Goal: Check status

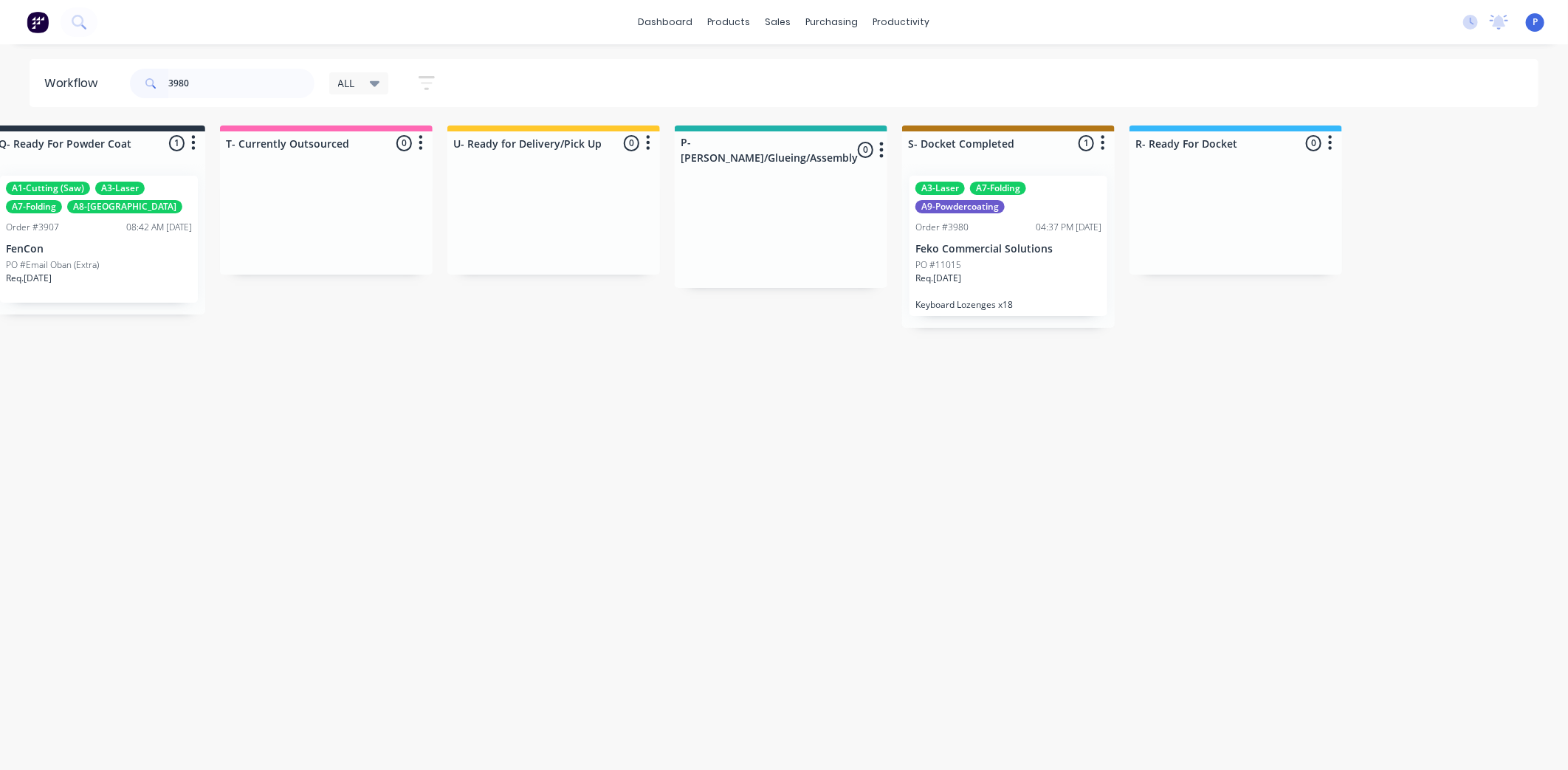
scroll to position [0, 3525]
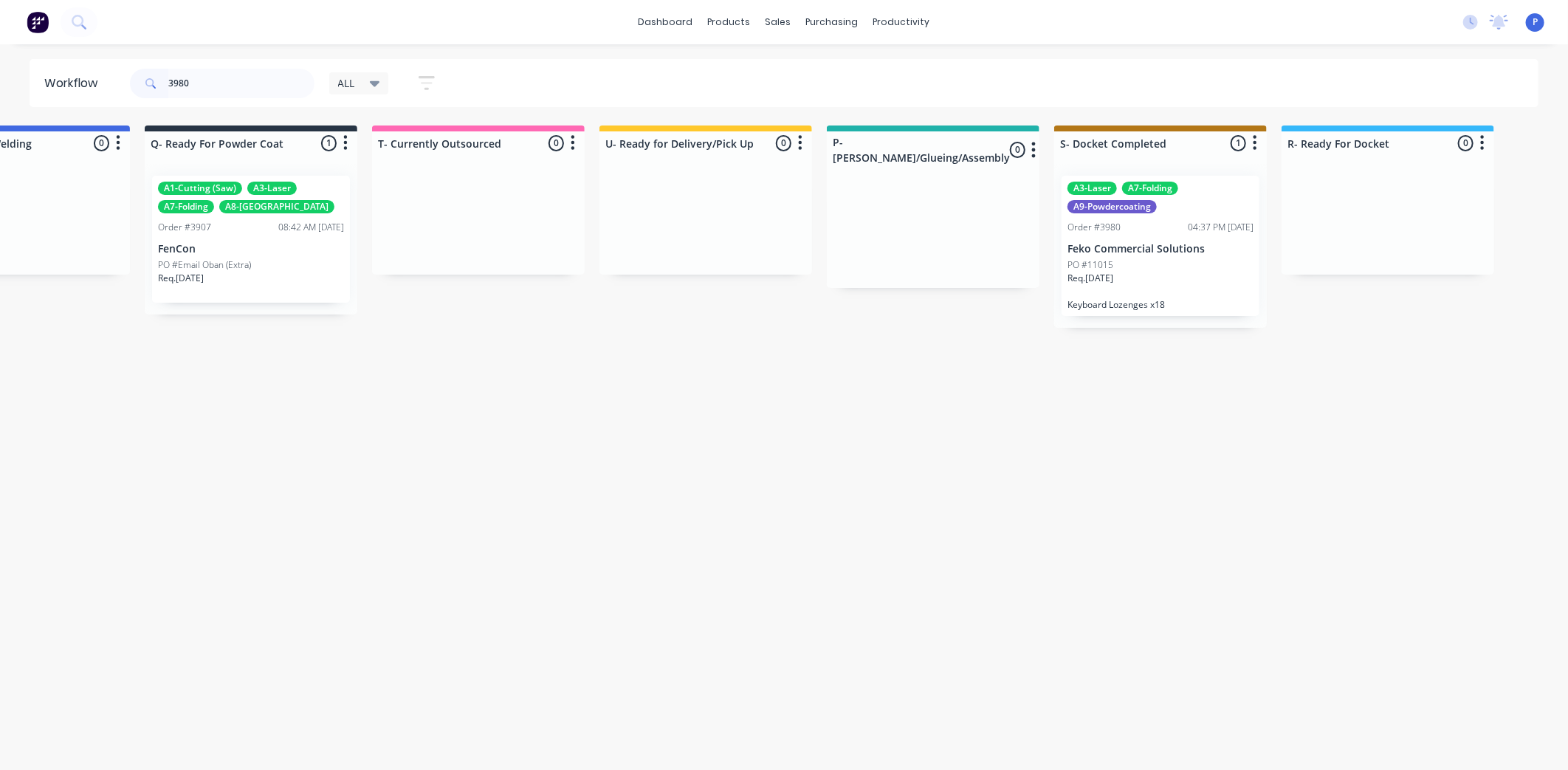
type input "3980"
click at [1174, 264] on div "PO #11015" at bounding box center [1160, 265] width 186 height 14
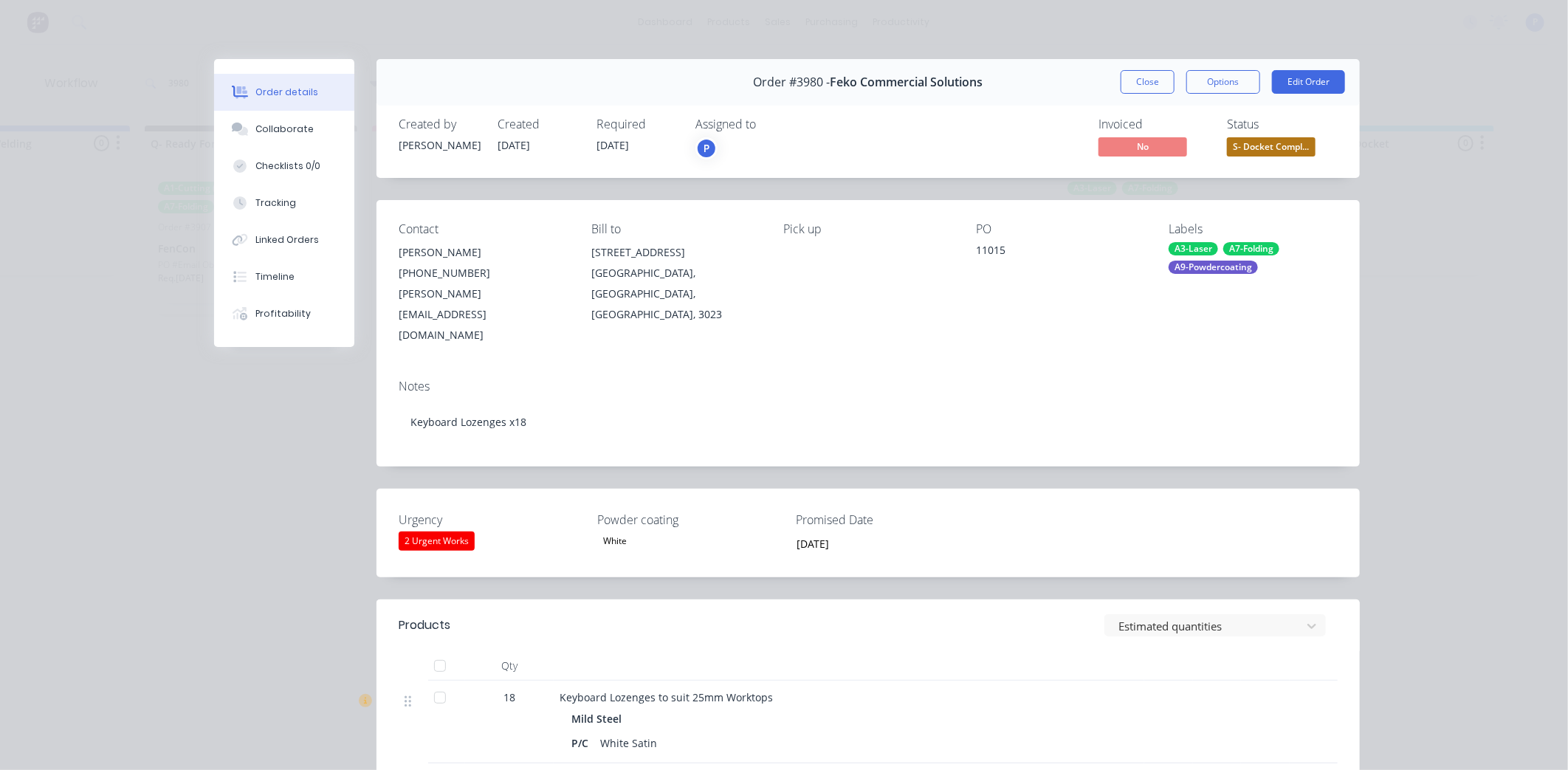
click at [445, 651] on div at bounding box center [439, 666] width 29 height 29
click at [307, 190] on button "Tracking" at bounding box center [284, 203] width 140 height 37
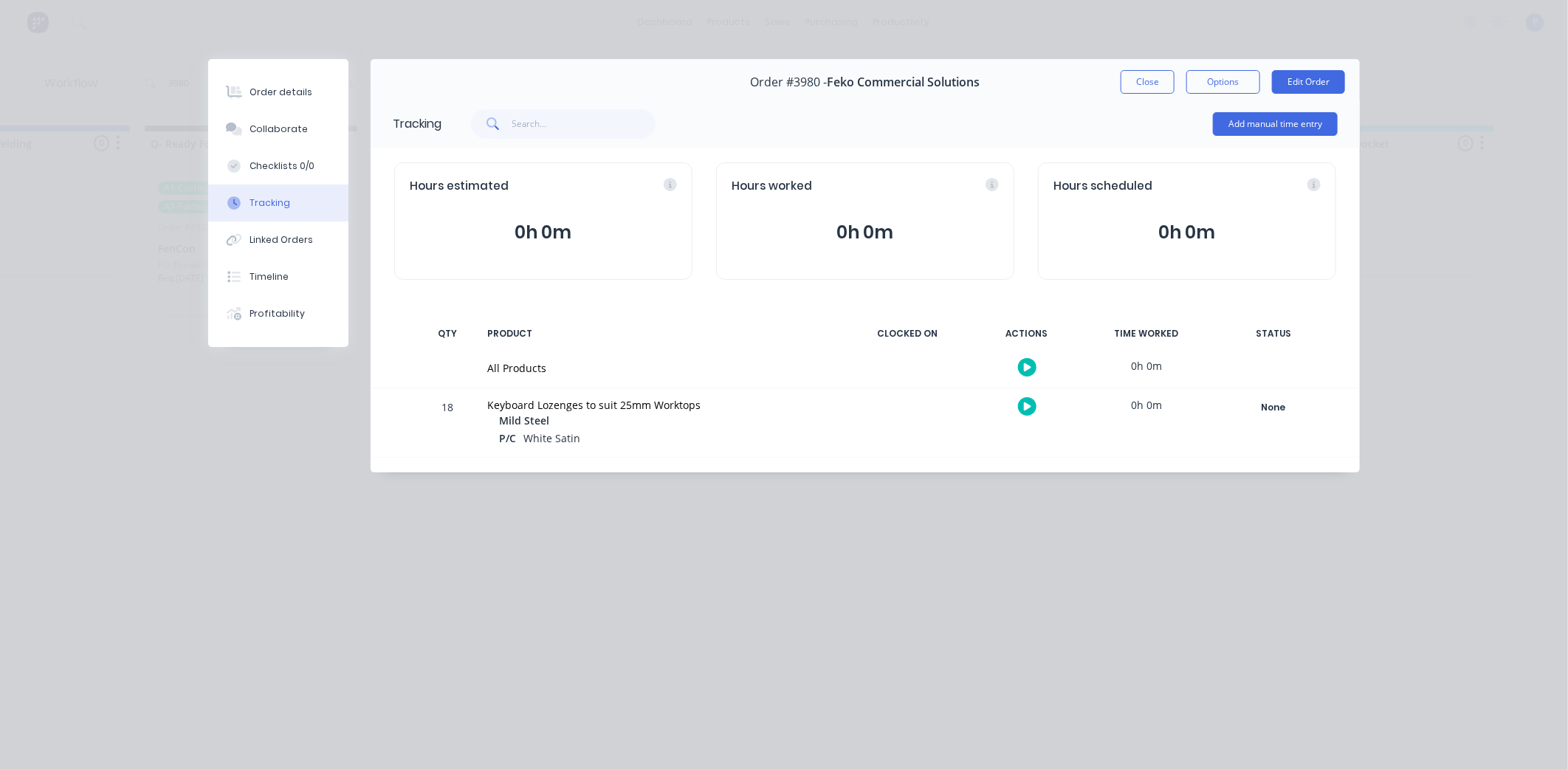
click at [1301, 419] on div "None Create status None edit A- On Hold B- Waiting For Approval C- Waiting On S…" at bounding box center [1272, 422] width 125 height 69
click at [1294, 409] on div "None" at bounding box center [1272, 407] width 106 height 19
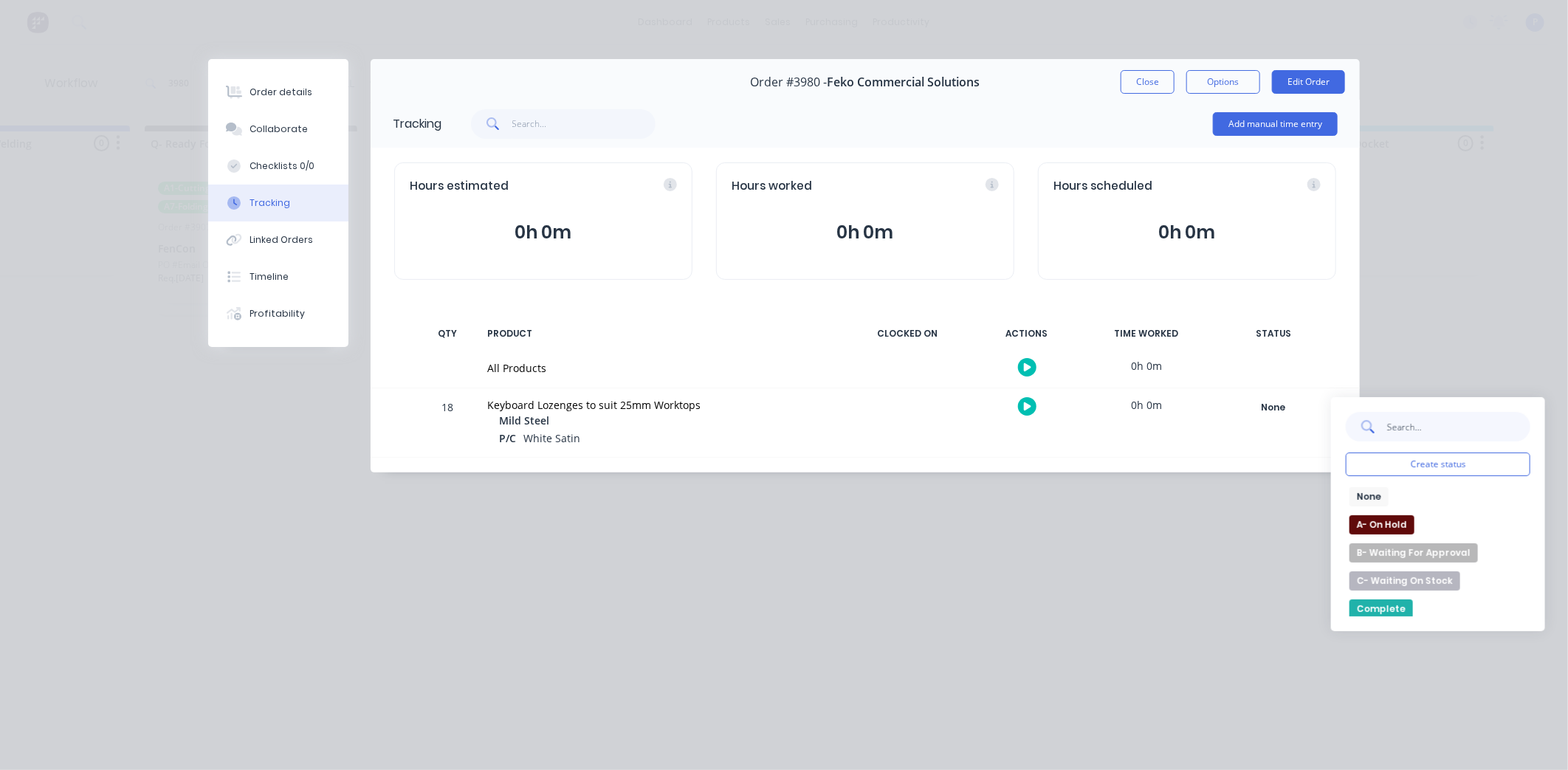
click at [1393, 438] on input "text" at bounding box center [1458, 427] width 144 height 29
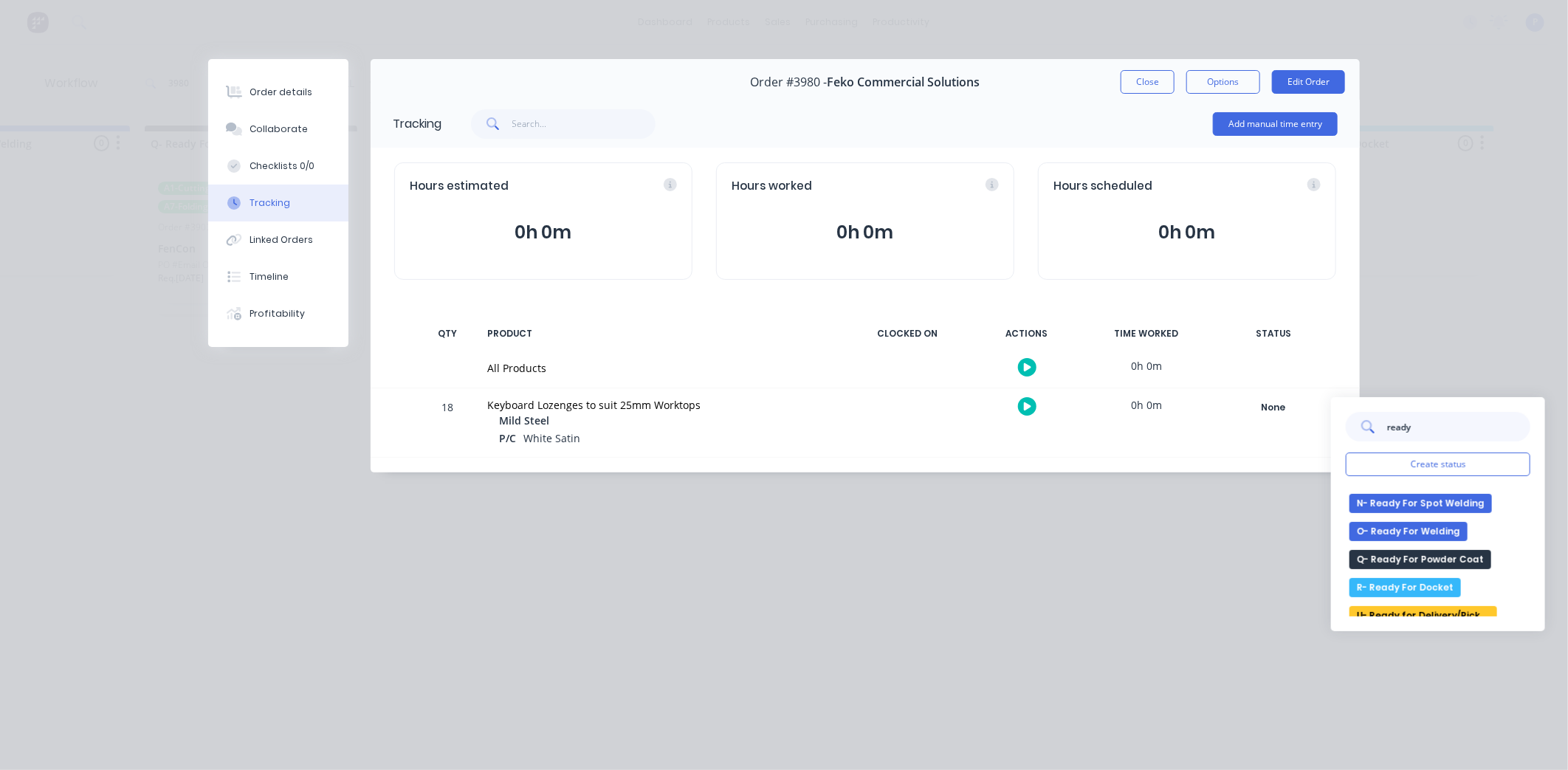
scroll to position [57, 0]
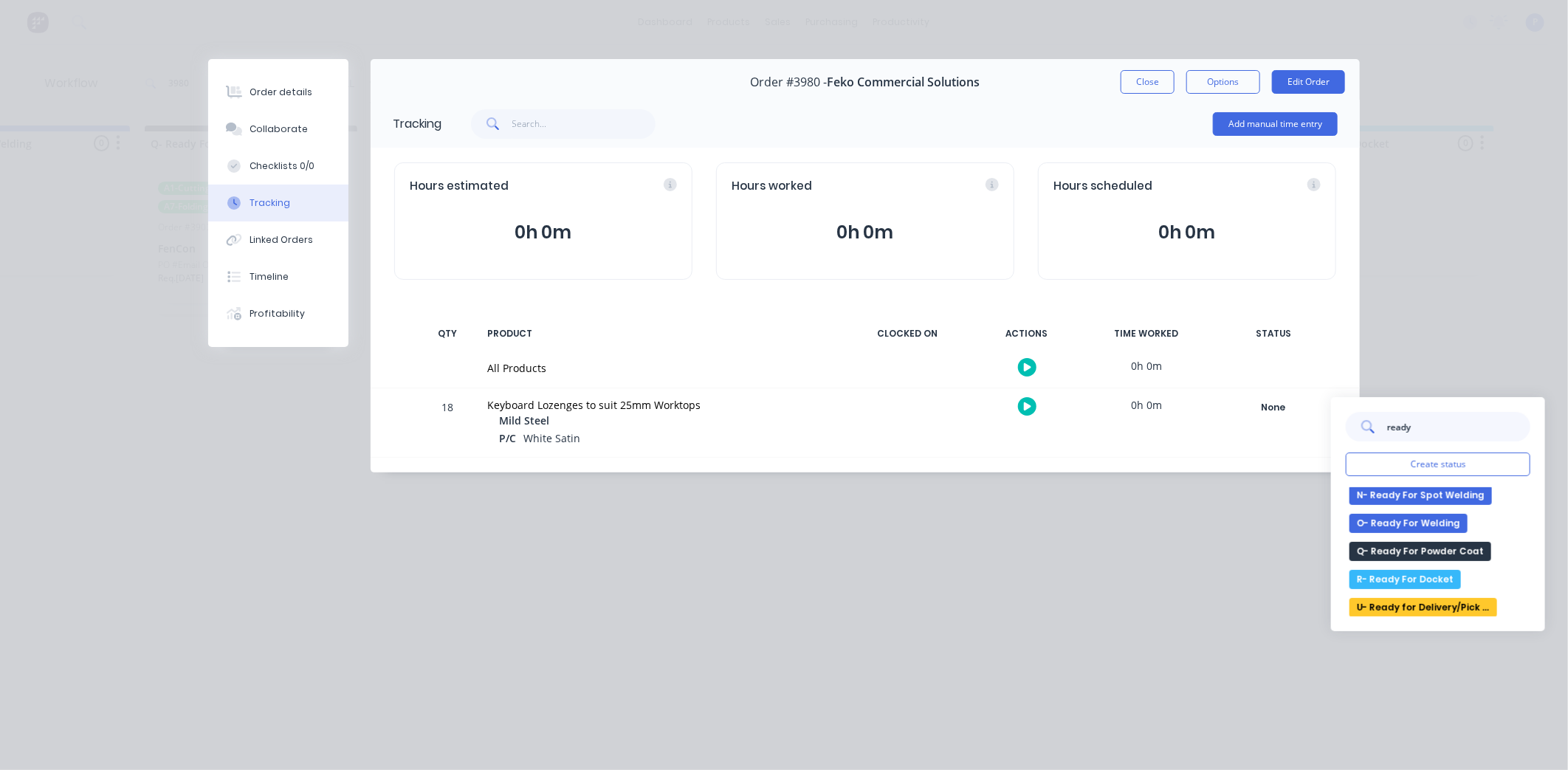
type input "ready"
click at [1435, 612] on button "U- Ready for Delivery/Pick Up" at bounding box center [1423, 608] width 148 height 19
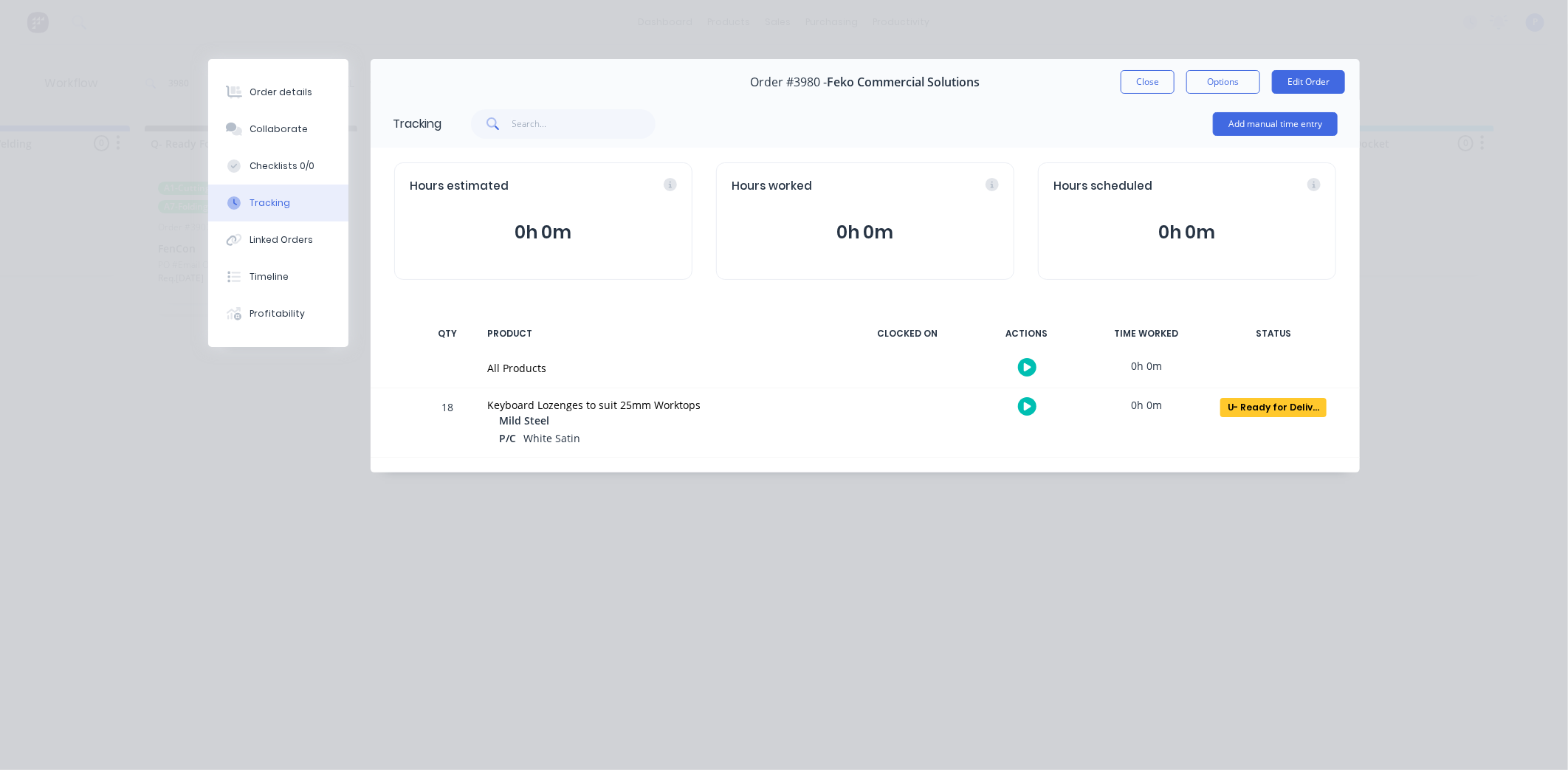
click at [204, 86] on div "Order details Collaborate Checklists 0/0 Tracking Linked Orders Timeline Profit…" at bounding box center [784, 265] width 1181 height 413
drag, startPoint x: 219, startPoint y: 86, endPoint x: 277, endPoint y: 94, distance: 58.5
click at [220, 86] on button "Order details" at bounding box center [278, 92] width 140 height 37
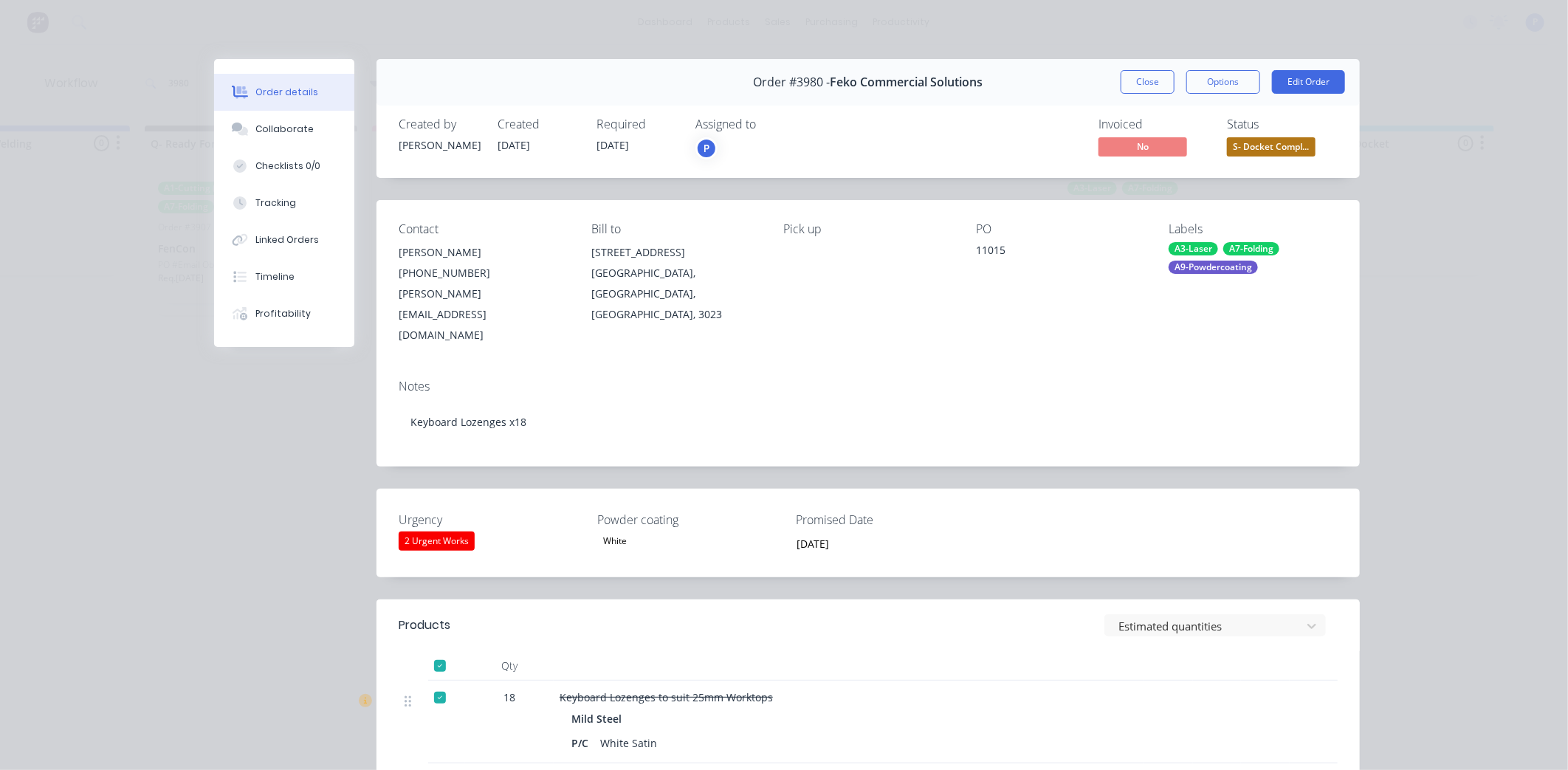
click at [1297, 149] on span "S- Docket Compl..." at bounding box center [1271, 146] width 88 height 18
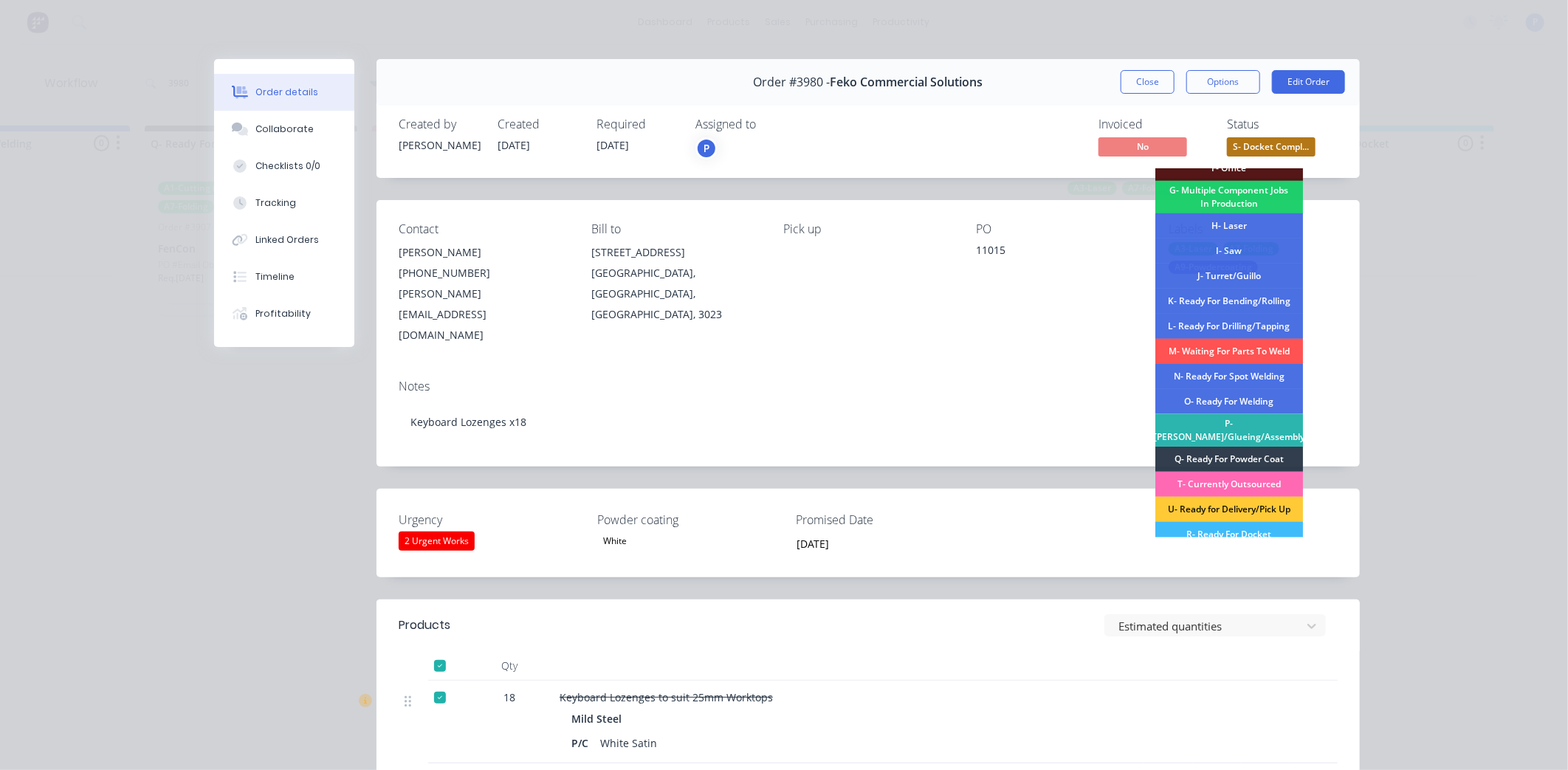
scroll to position [172, 0]
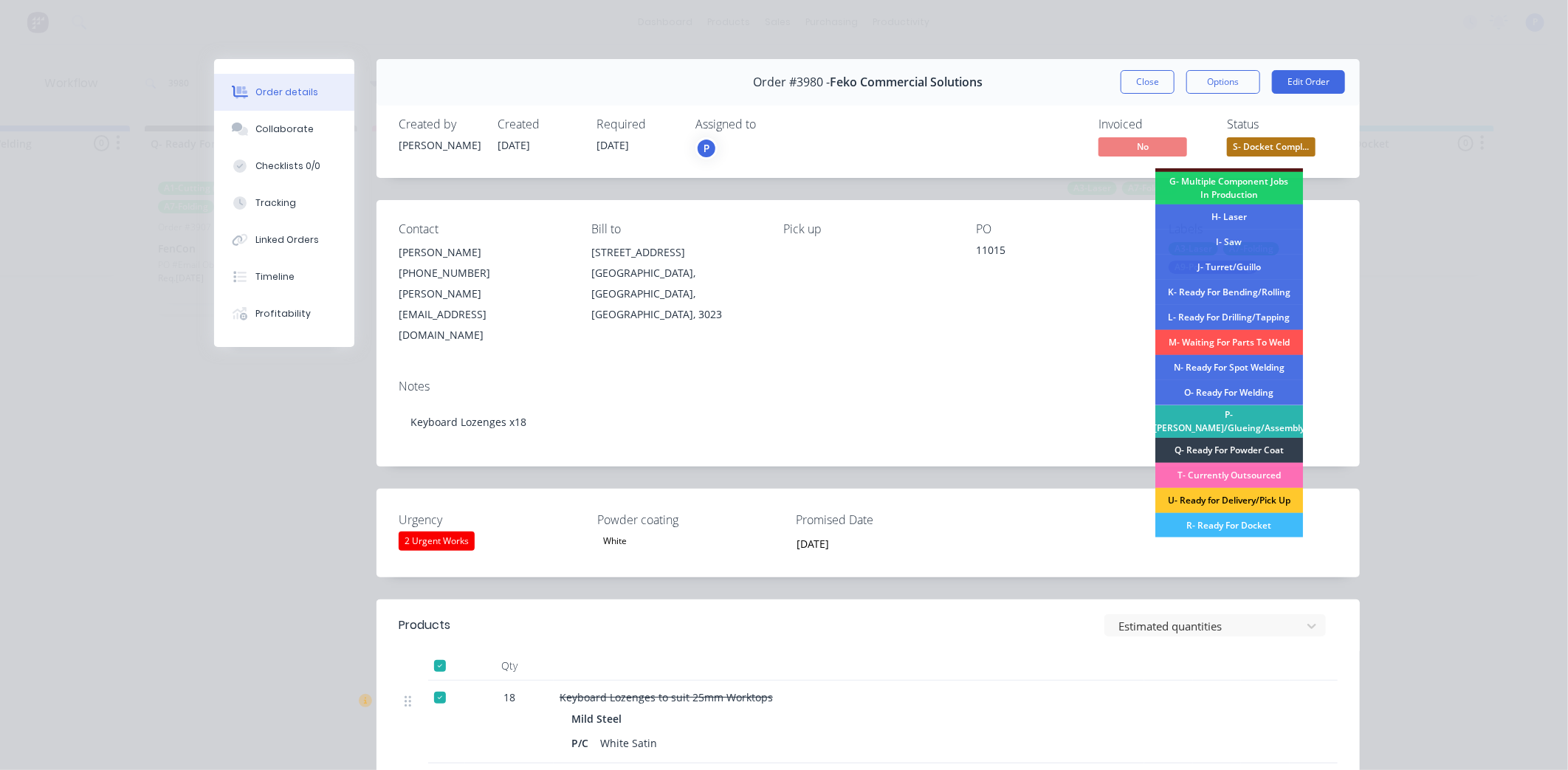
click at [1235, 503] on div "U- Ready for Delivery/Pick Up" at bounding box center [1229, 501] width 148 height 25
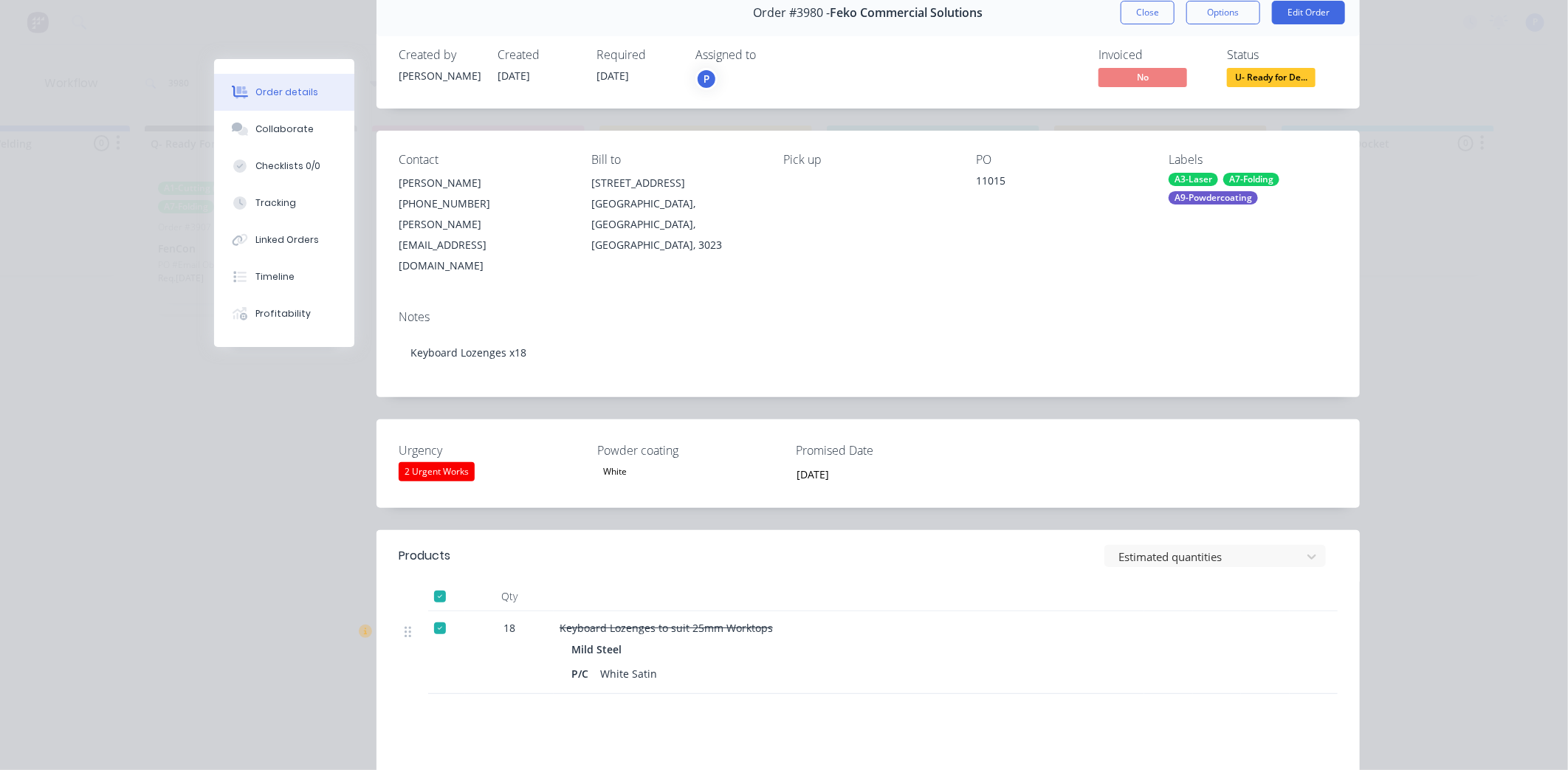
scroll to position [76, 0]
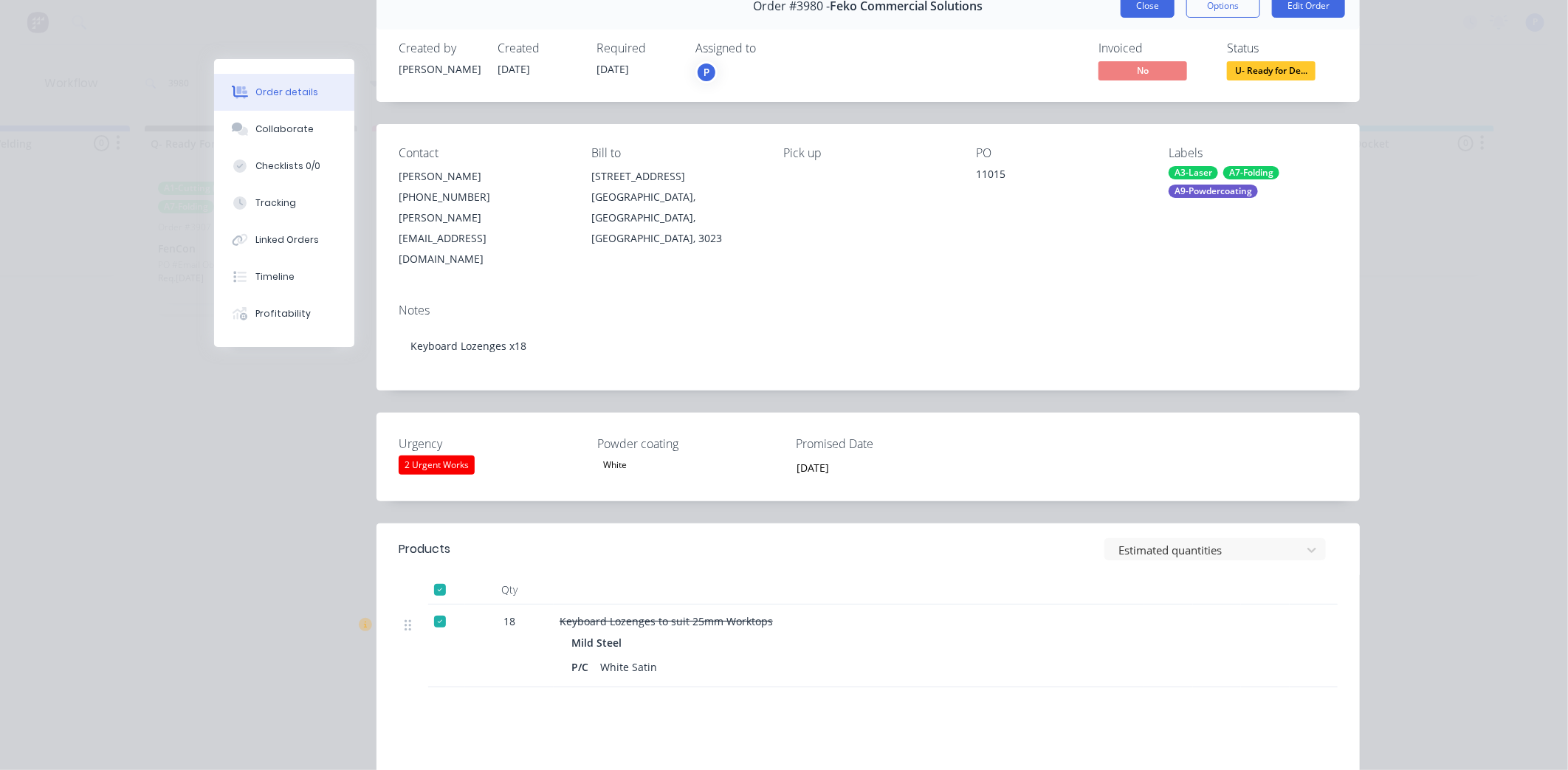
click at [1132, 15] on button "Close" at bounding box center [1147, 6] width 53 height 23
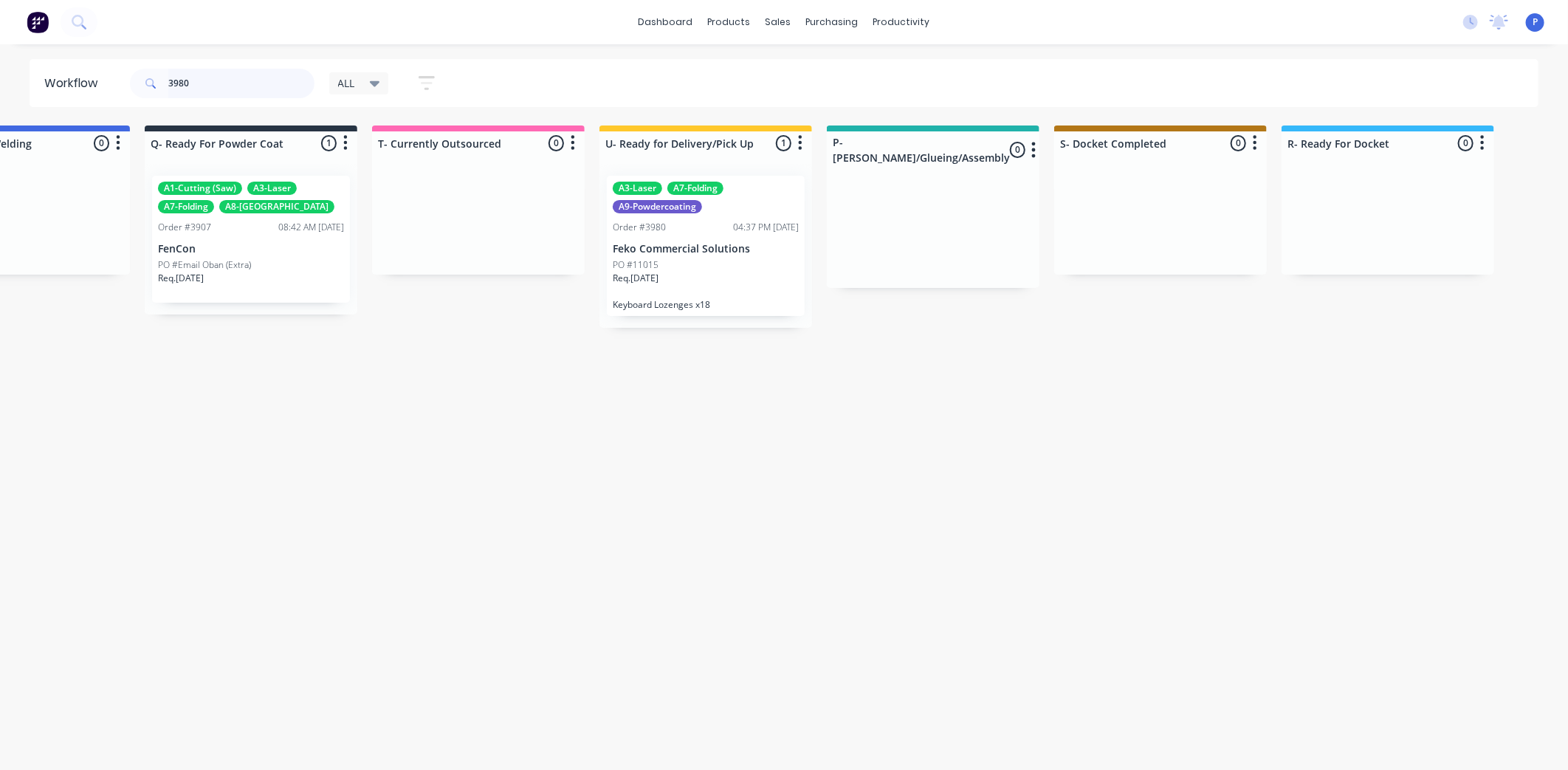
click at [211, 69] on input "3980" at bounding box center [241, 84] width 146 height 29
type input "3"
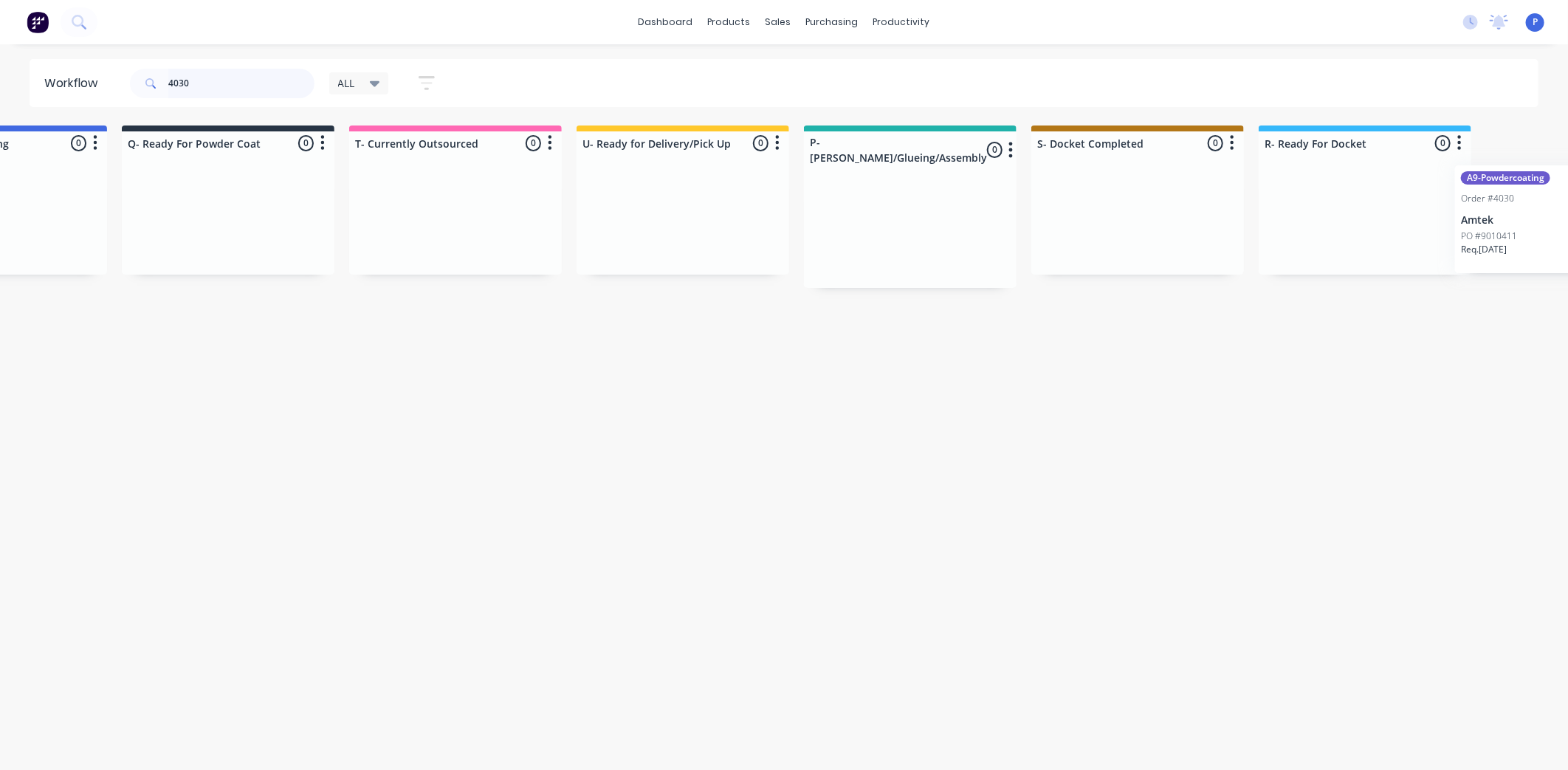
scroll to position [0, 3676]
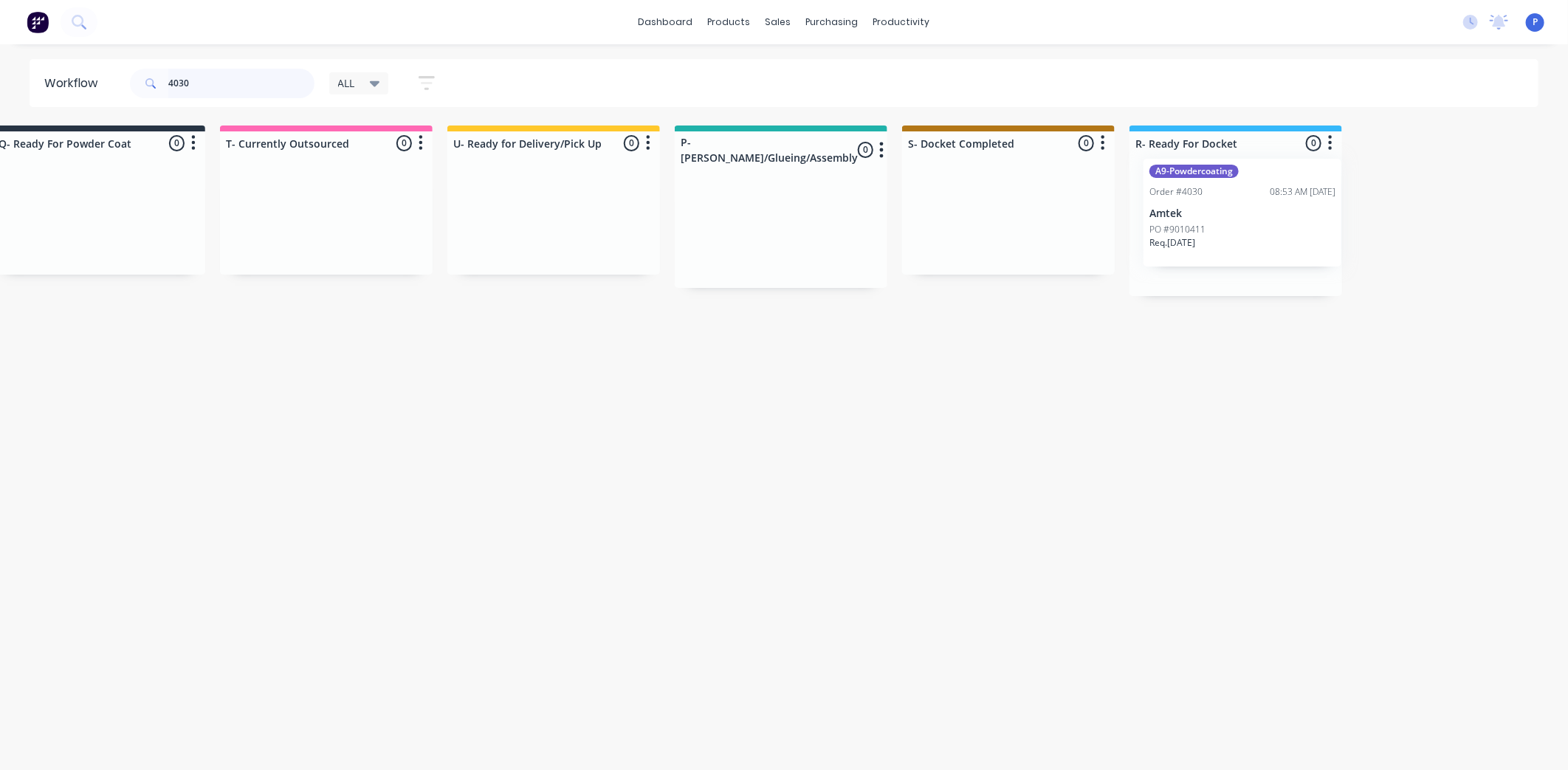
drag, startPoint x: 559, startPoint y: 227, endPoint x: 1215, endPoint y: 212, distance: 656.2
click at [207, 85] on input "4030" at bounding box center [241, 84] width 146 height 29
type input "4"
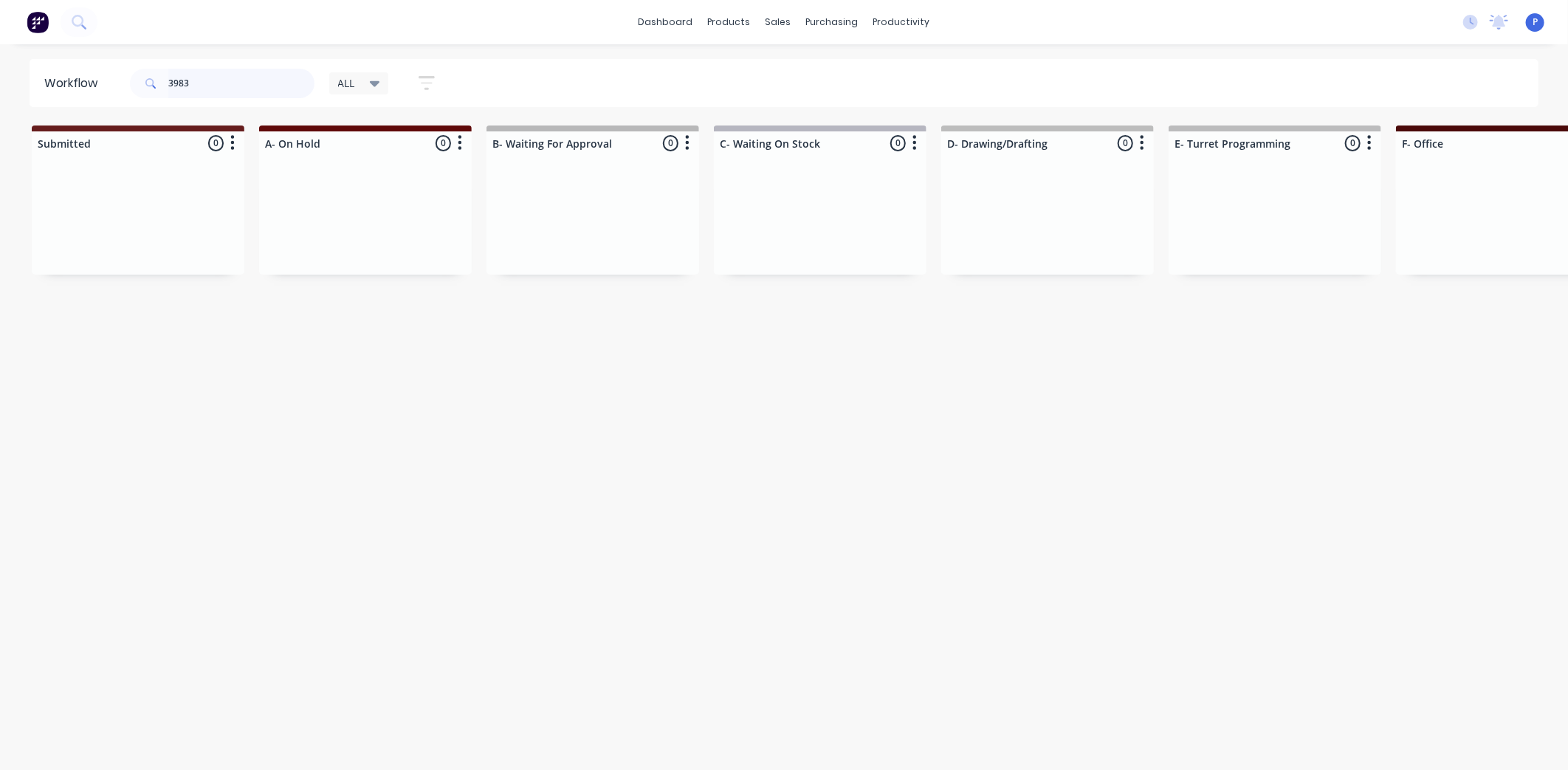
type input "3983"
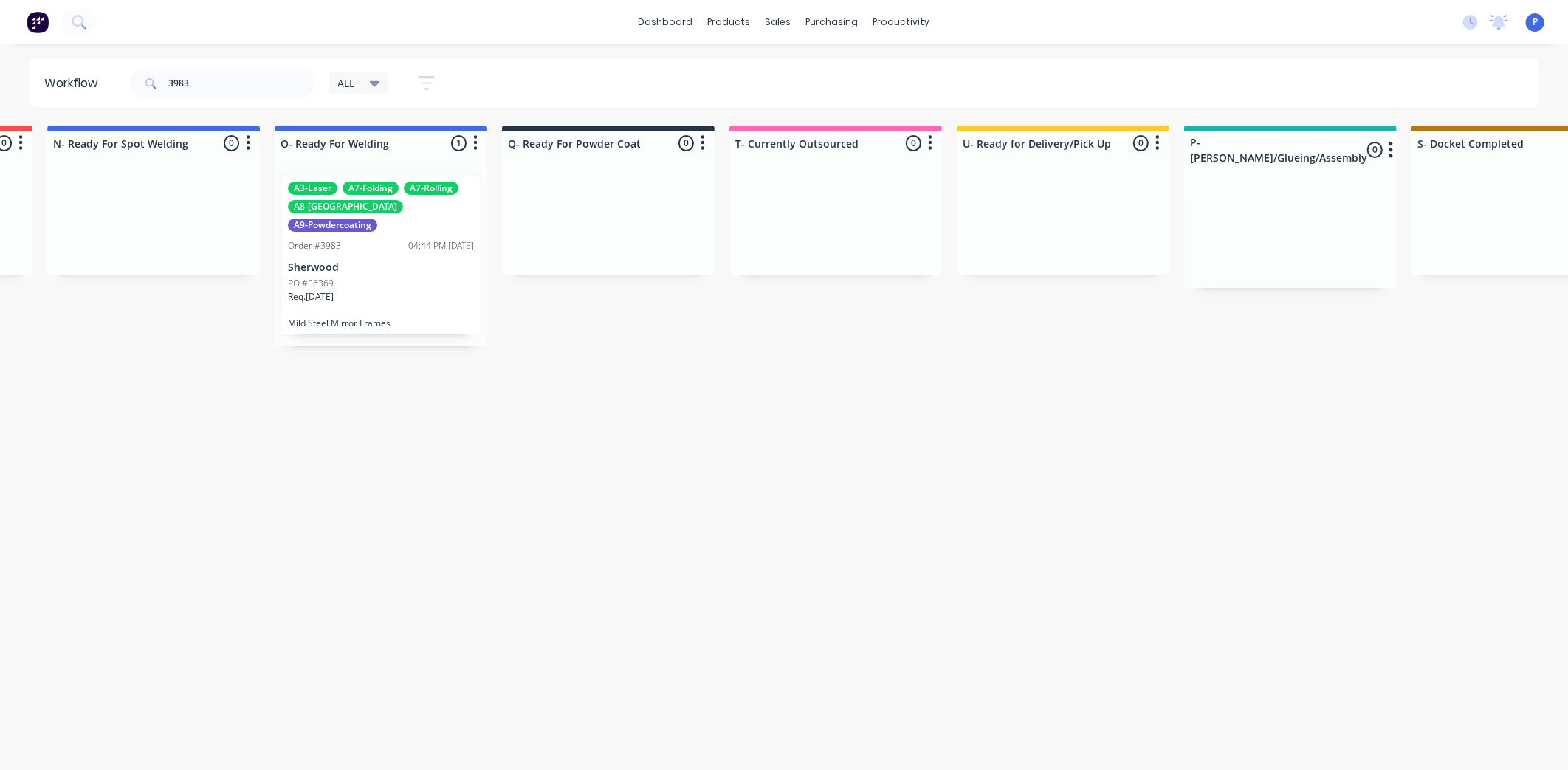
drag, startPoint x: 283, startPoint y: 361, endPoint x: 385, endPoint y: 385, distance: 104.8
